Goal: Information Seeking & Learning: Learn about a topic

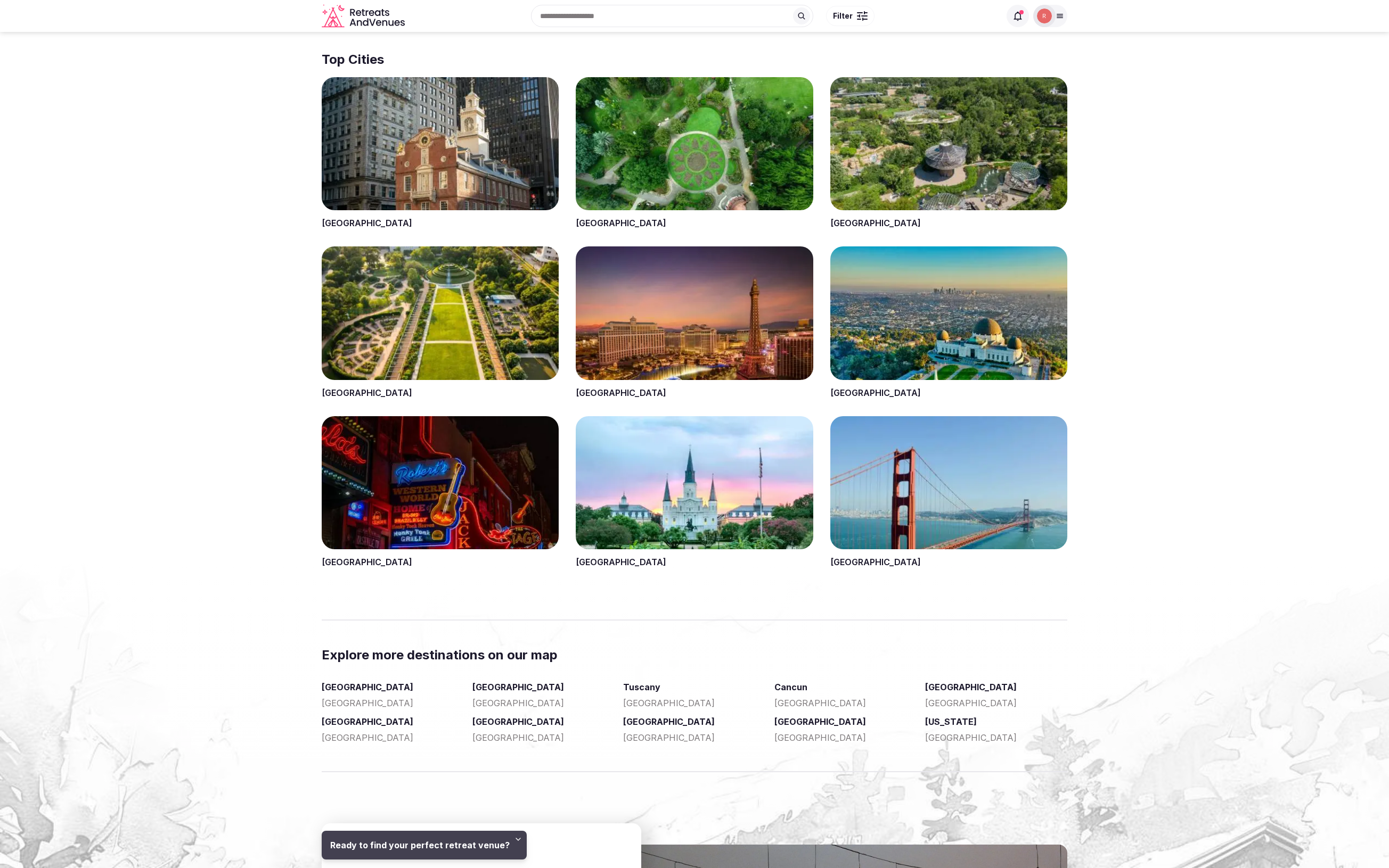
scroll to position [1939, 0]
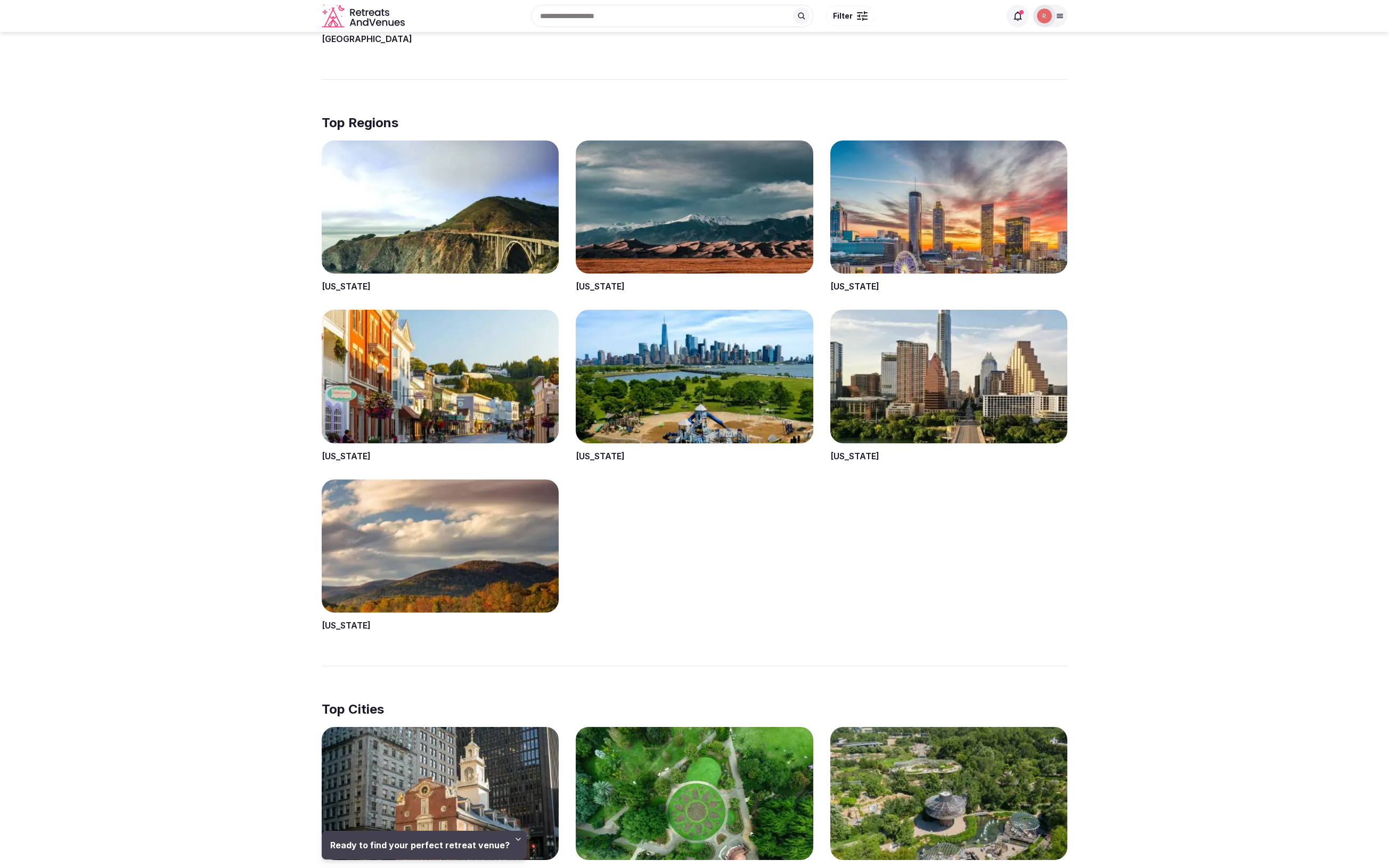
click at [464, 774] on span at bounding box center [440, 804] width 237 height 153
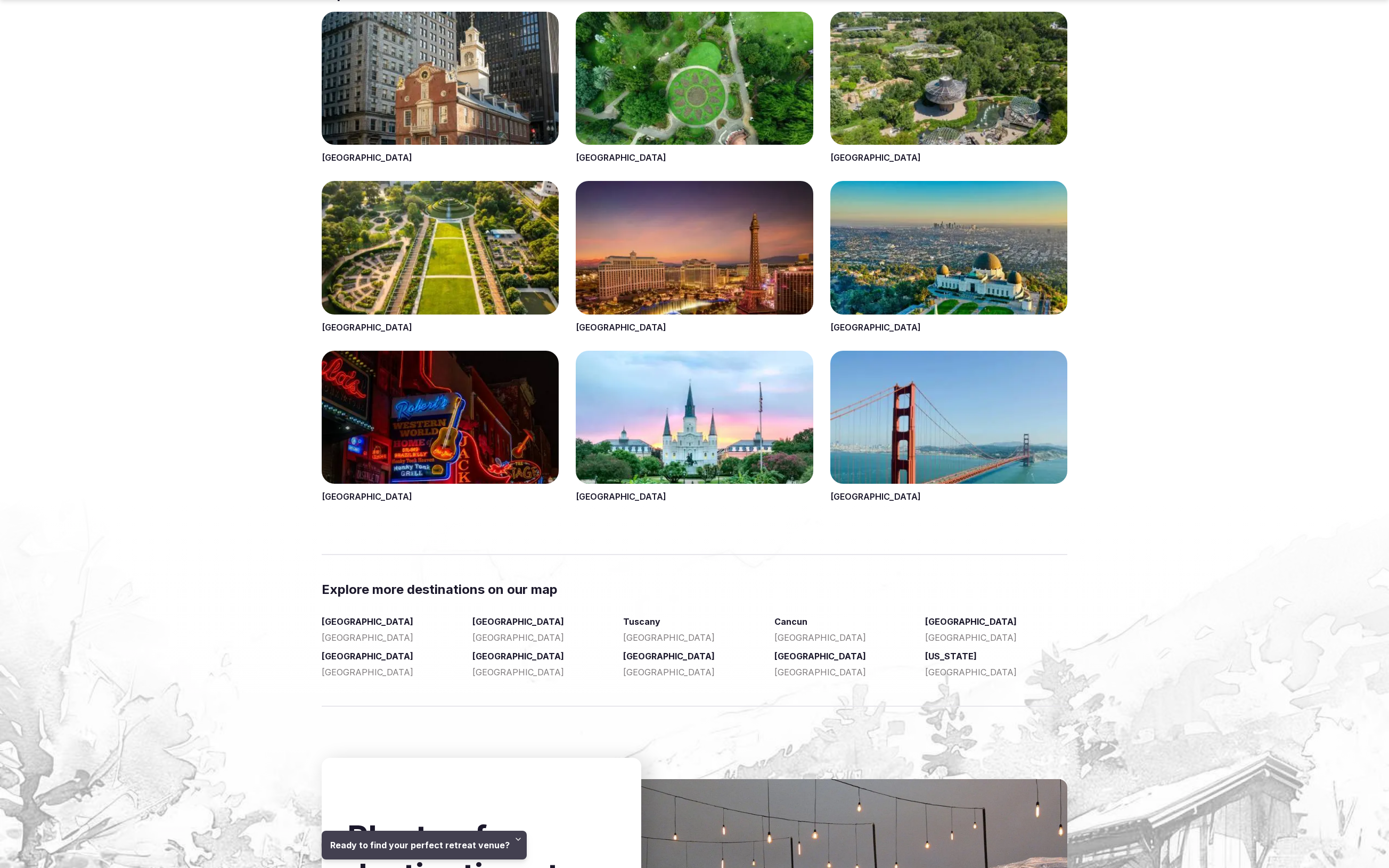
scroll to position [2658, 0]
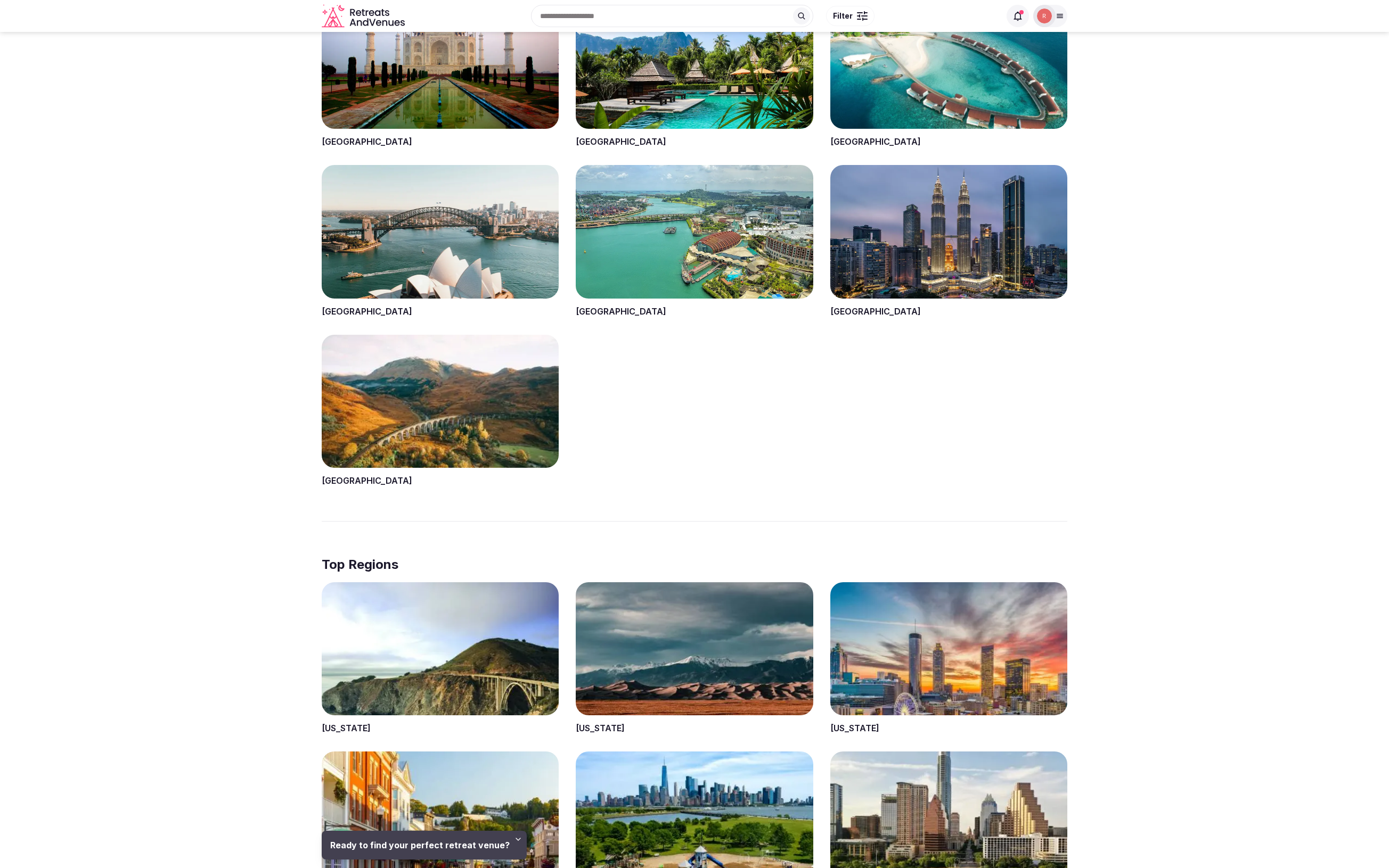
scroll to position [1331, 0]
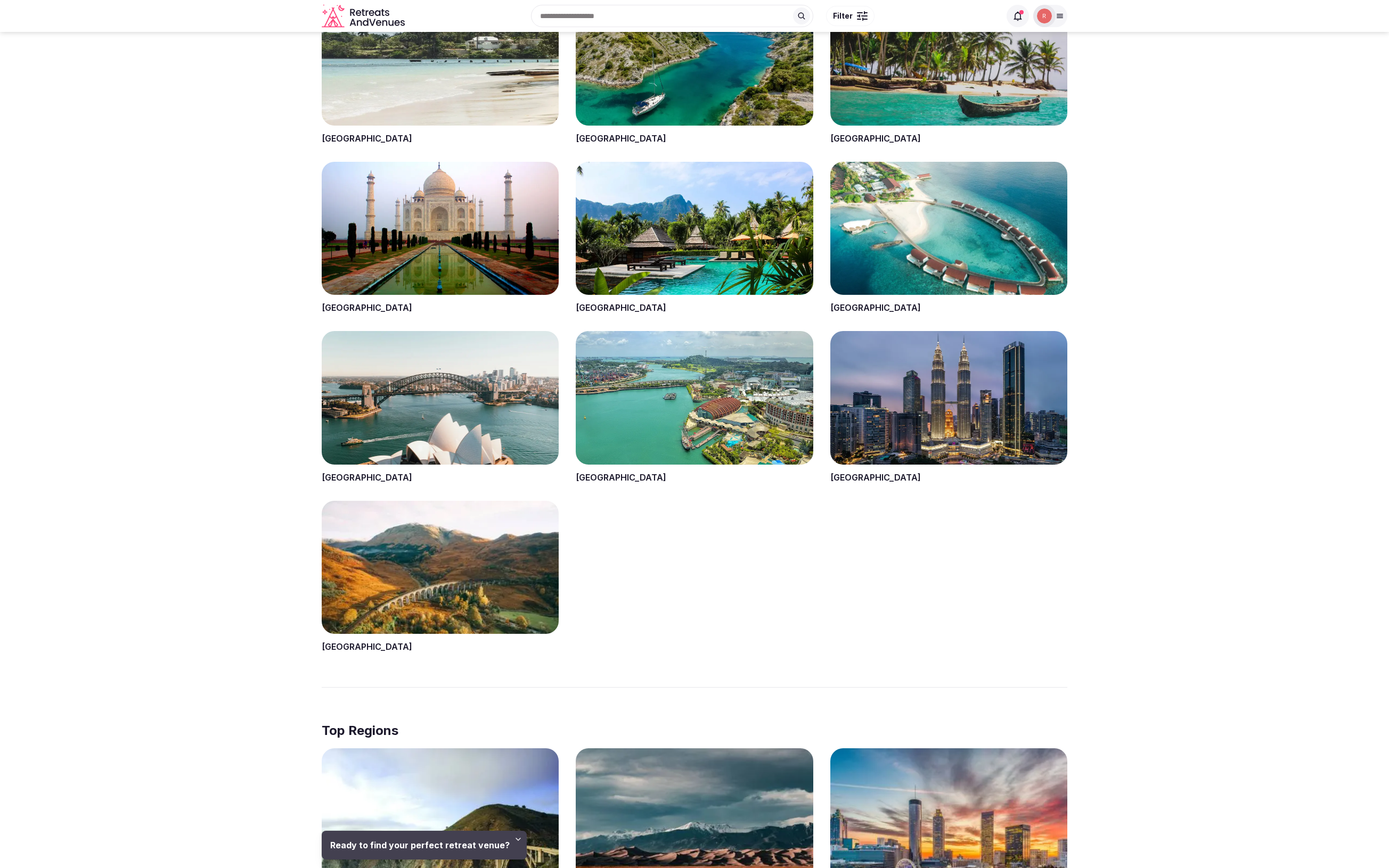
click at [413, 562] on span at bounding box center [440, 577] width 237 height 153
click at [342, 647] on span at bounding box center [440, 577] width 237 height 153
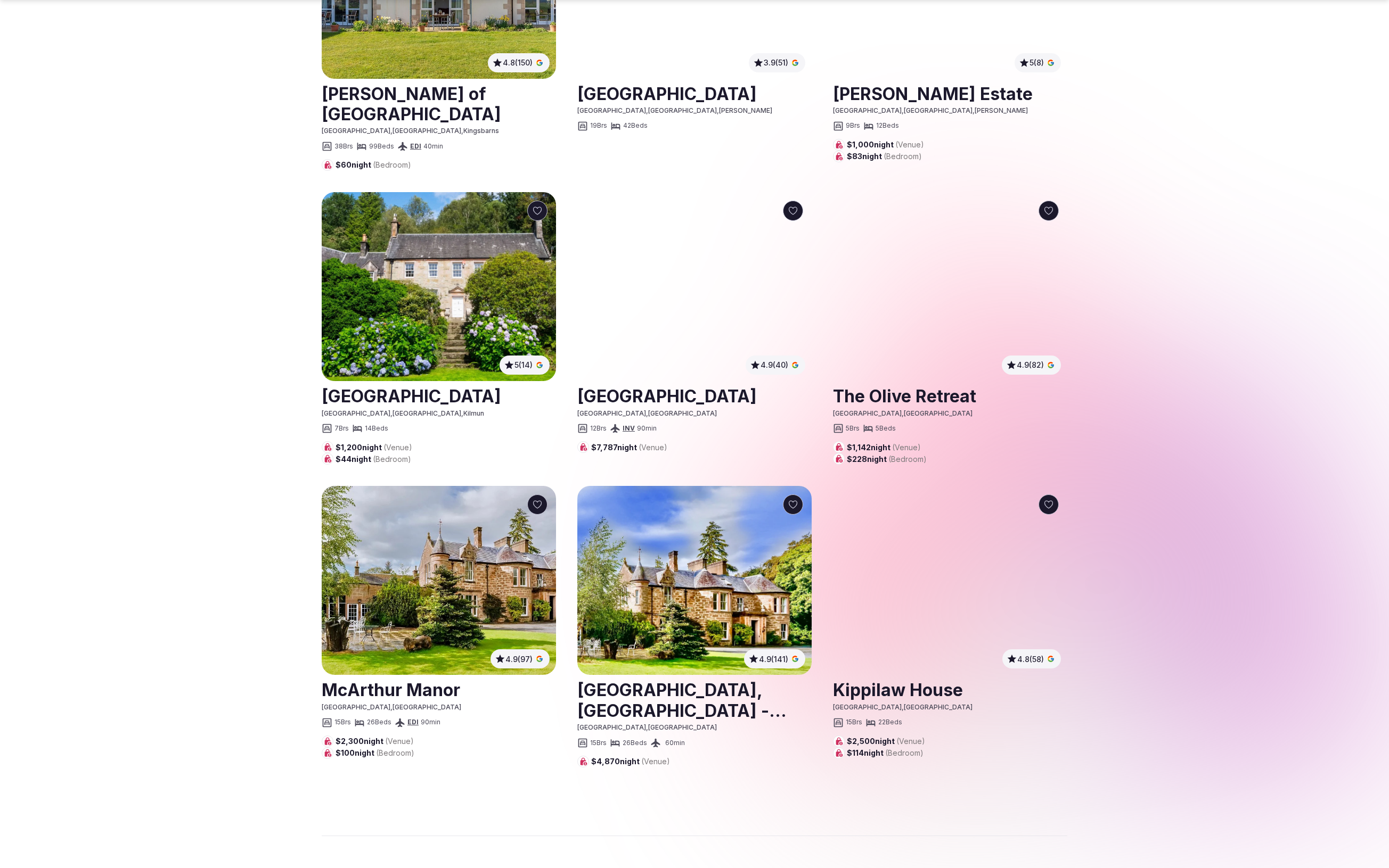
scroll to position [1045, 0]
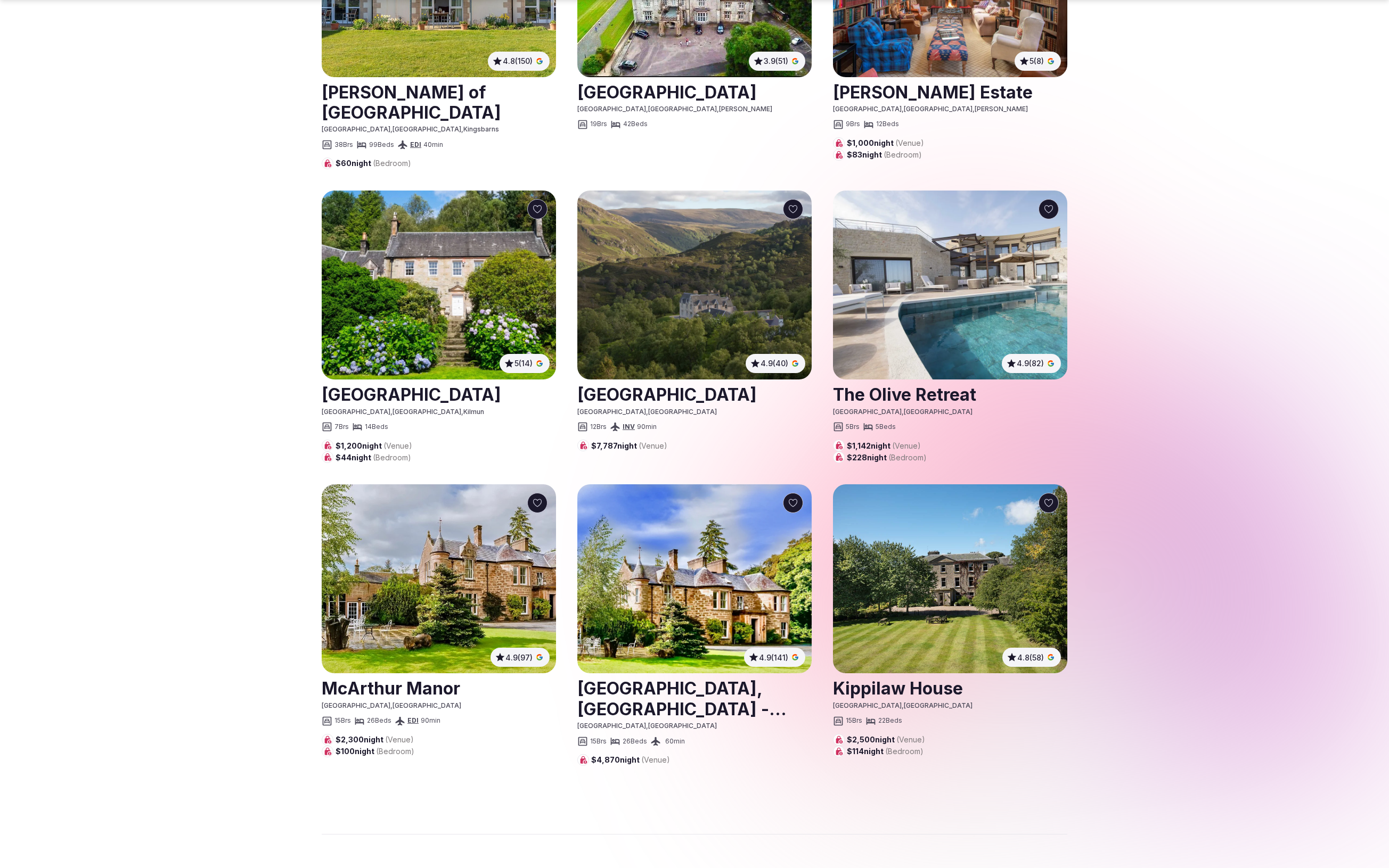
click at [183, 526] on section "Popular destinations Discover the best retreat venues in [GEOGRAPHIC_DATA] Find…" at bounding box center [694, 11] width 1389 height 2050
click at [265, 341] on section "Popular destinations Discover the best retreat venues in [GEOGRAPHIC_DATA] Find…" at bounding box center [694, 11] width 1389 height 2050
